Goal: Transaction & Acquisition: Purchase product/service

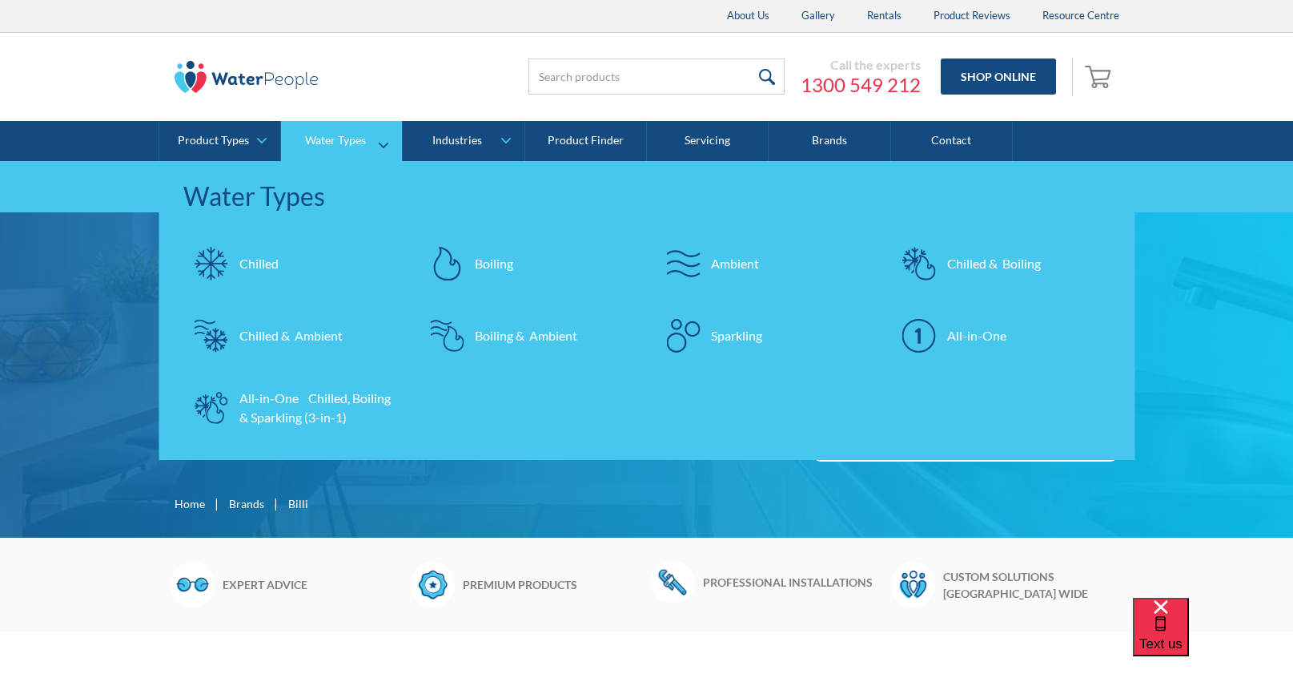
click at [247, 265] on div "Chilled" at bounding box center [258, 263] width 39 height 19
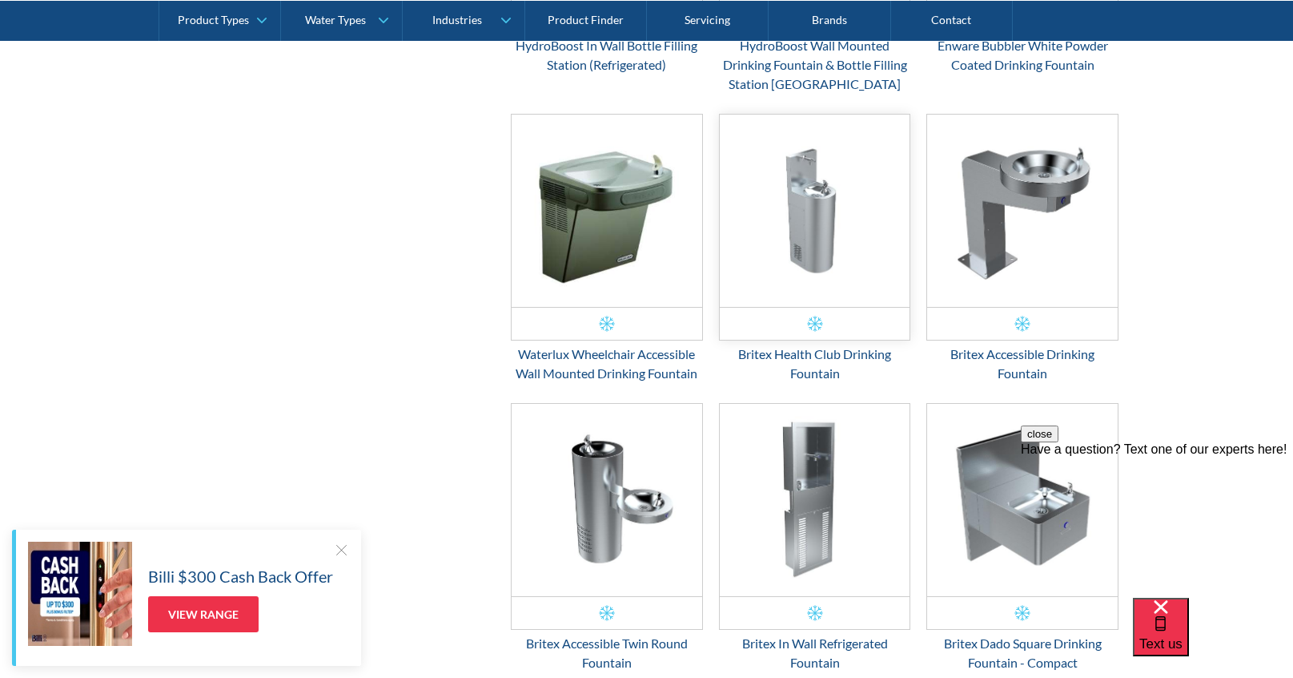
scroll to position [2002, 0]
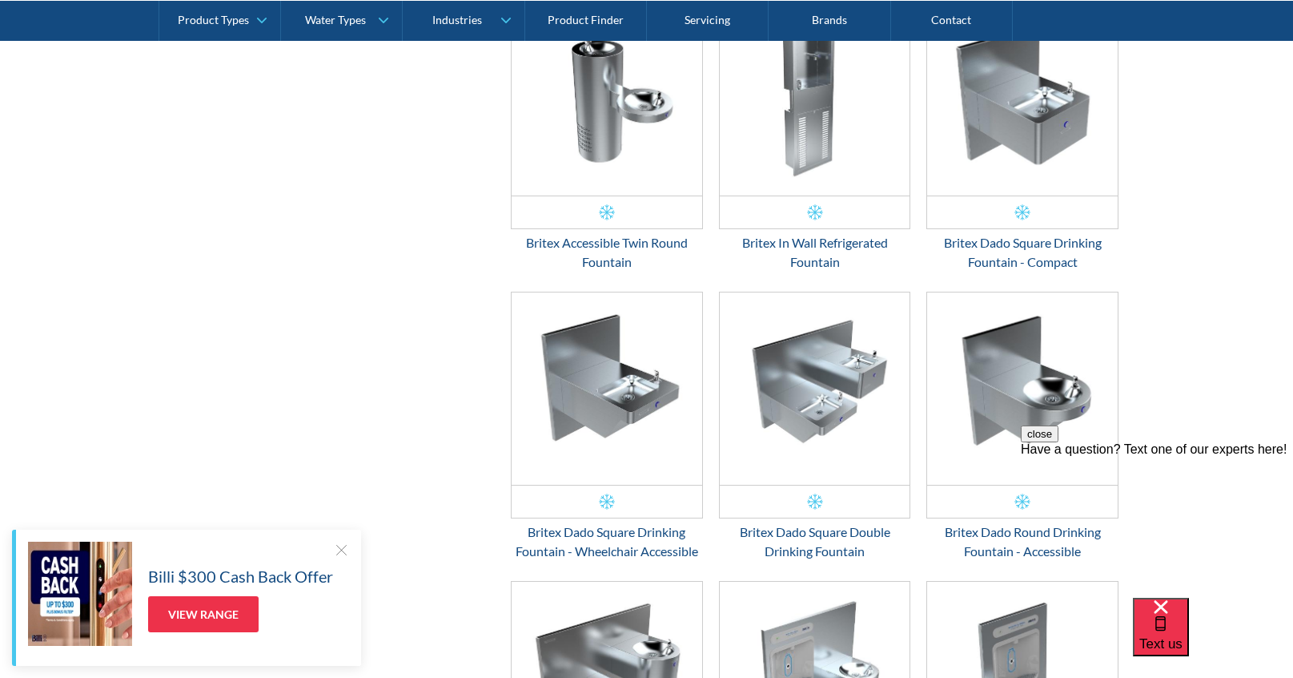
click at [343, 546] on div at bounding box center [341, 549] width 16 height 16
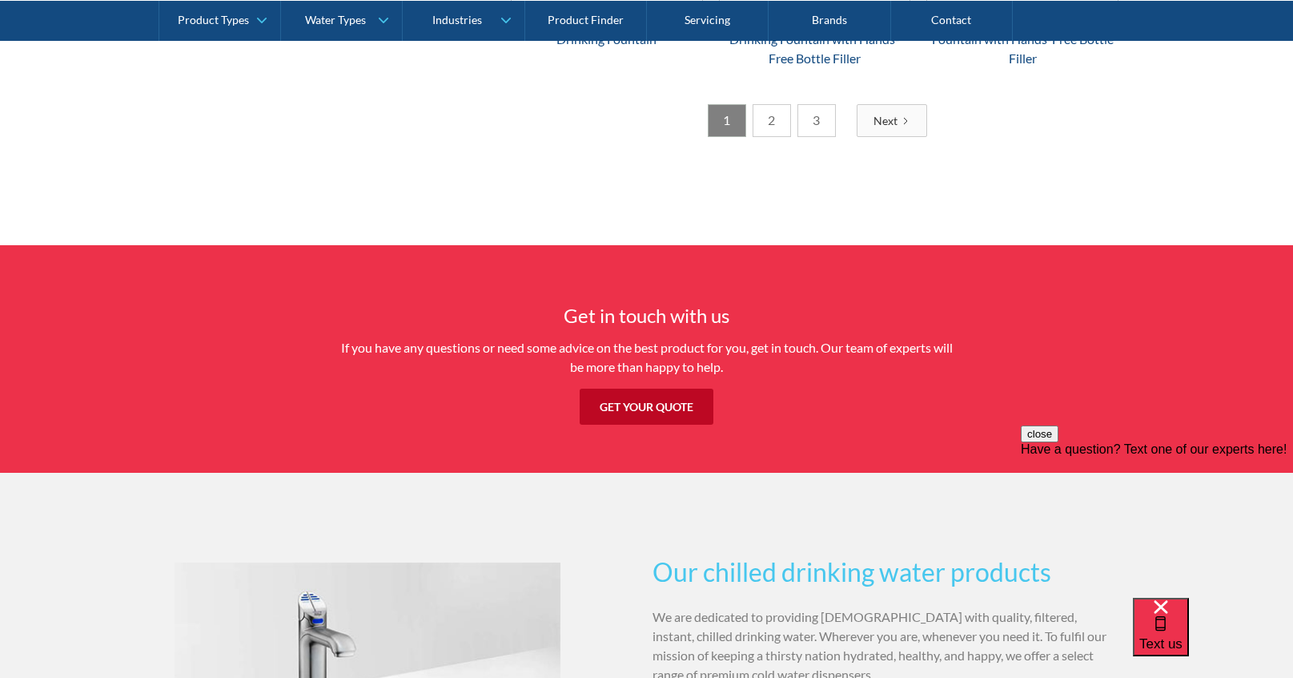
scroll to position [2323, 0]
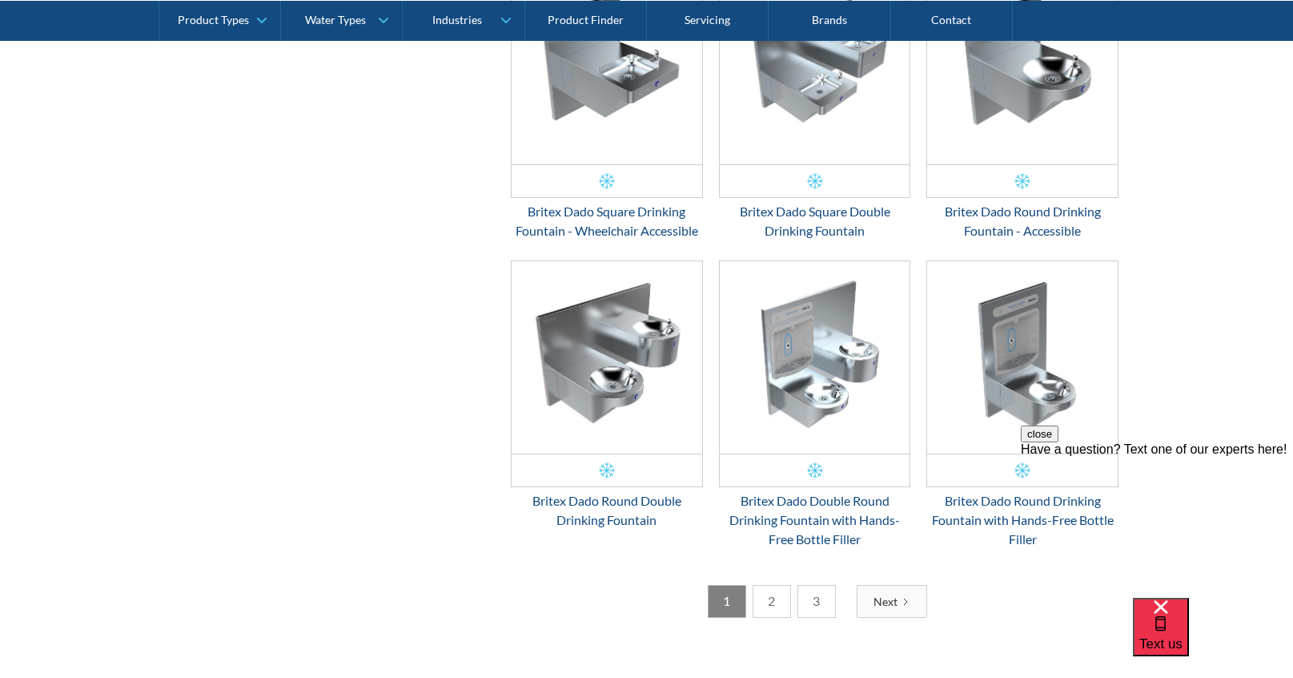
click at [775, 600] on link "2" at bounding box center [772, 601] width 38 height 33
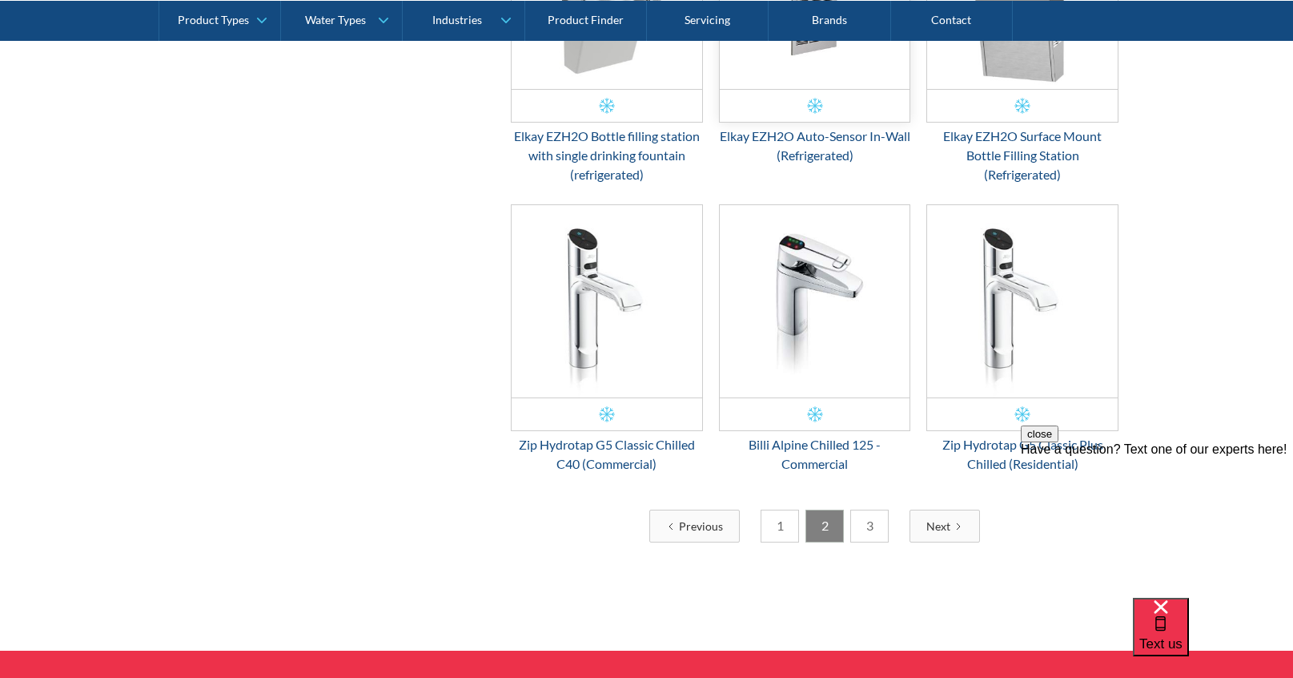
scroll to position [2375, 0]
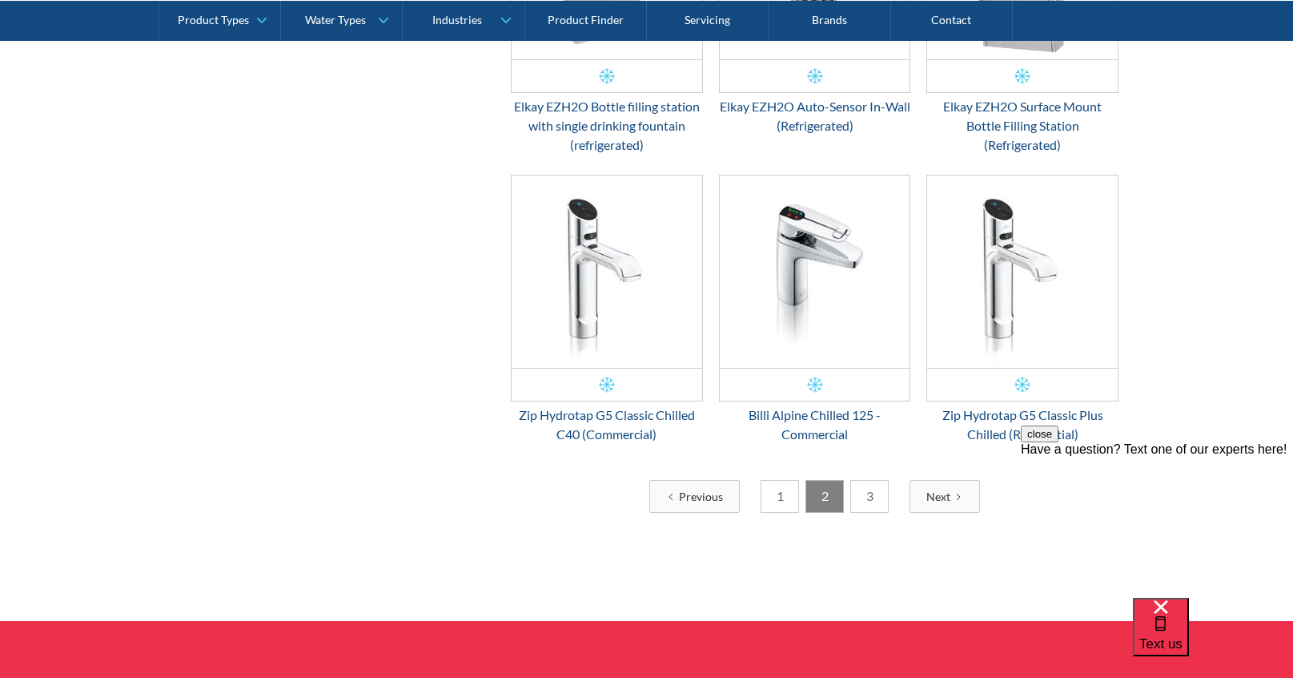
click at [863, 489] on link "3" at bounding box center [870, 496] width 38 height 33
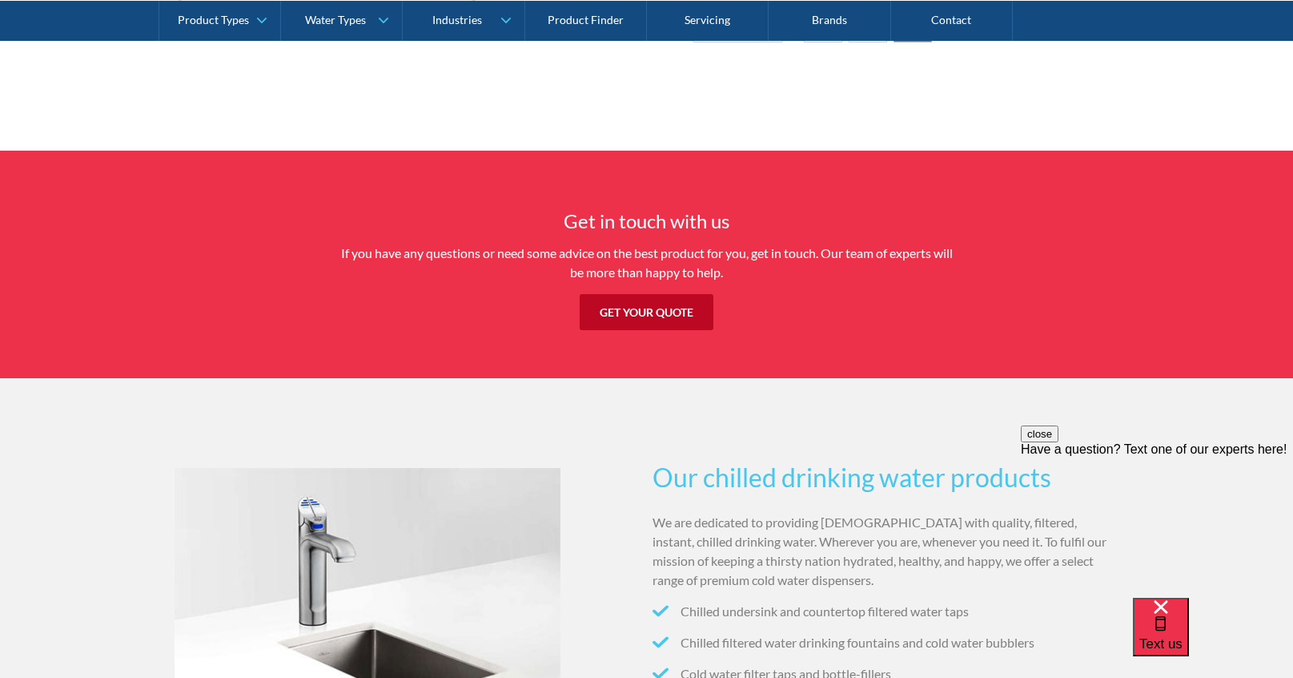
scroll to position [533, 0]
